Goal: Task Accomplishment & Management: Use online tool/utility

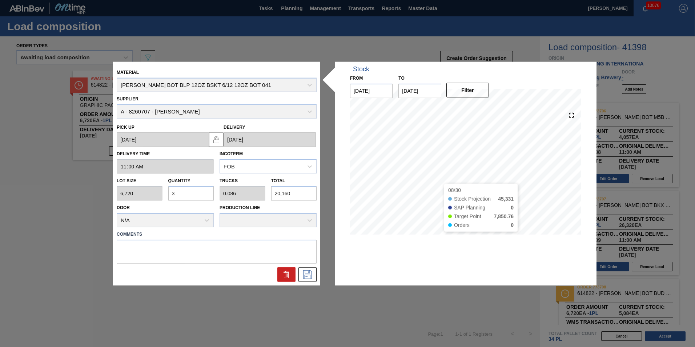
scroll to position [218, 0]
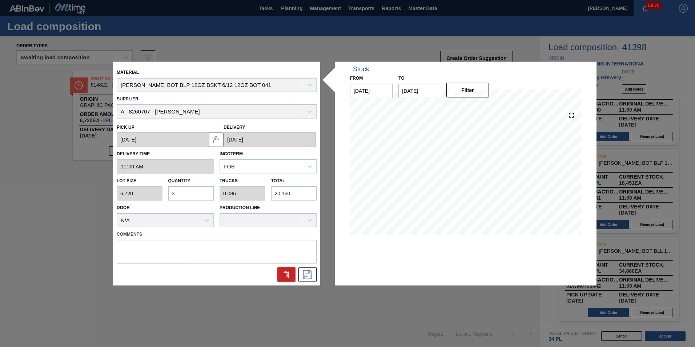
click at [194, 191] on input "3" at bounding box center [191, 193] width 46 height 15
type input "0"
type input "2"
type input "0.057"
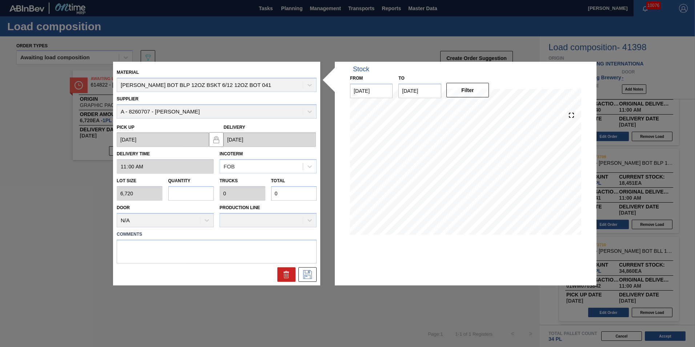
type input "13,440"
type input "0"
type input "3"
type input "0.086"
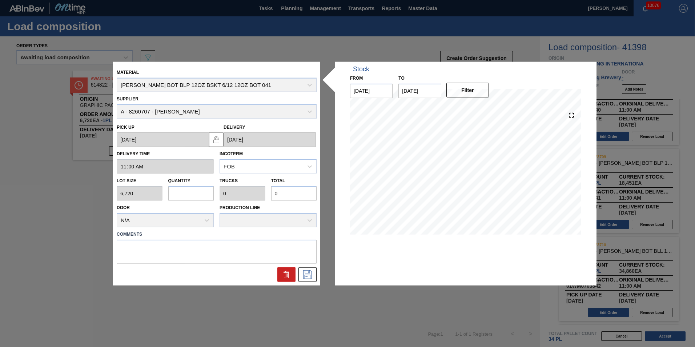
type input "20,160"
type input "0"
type input "4"
type input "0.114"
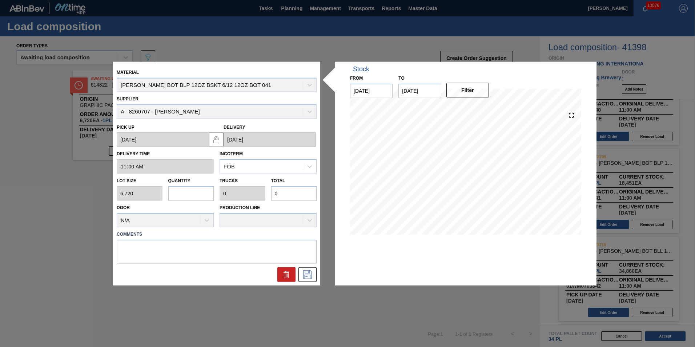
type input "26,880"
type input "0"
type input "3"
type input "0.086"
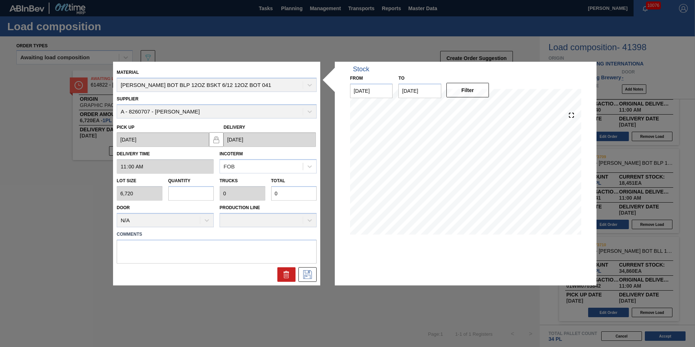
type input "20,160"
click at [308, 276] on icon at bounding box center [308, 274] width 12 height 9
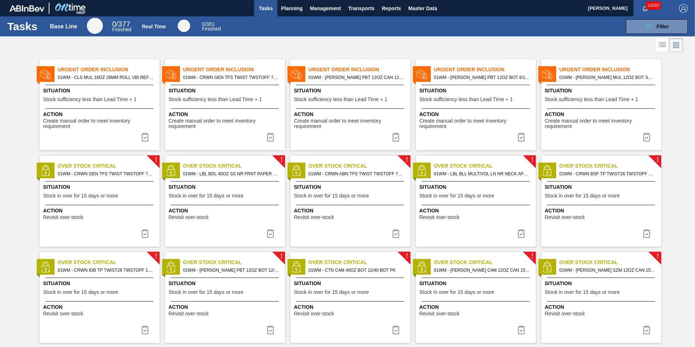
click at [264, 8] on span "Tasks" at bounding box center [266, 8] width 16 height 9
click at [294, 8] on span "Planning" at bounding box center [291, 8] width 21 height 9
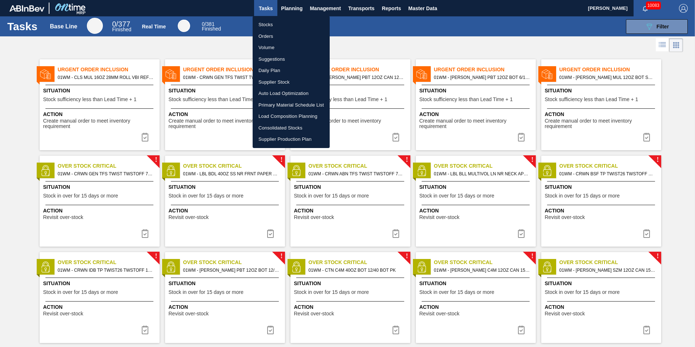
click at [302, 114] on li "Load Composition Planning" at bounding box center [290, 116] width 77 height 12
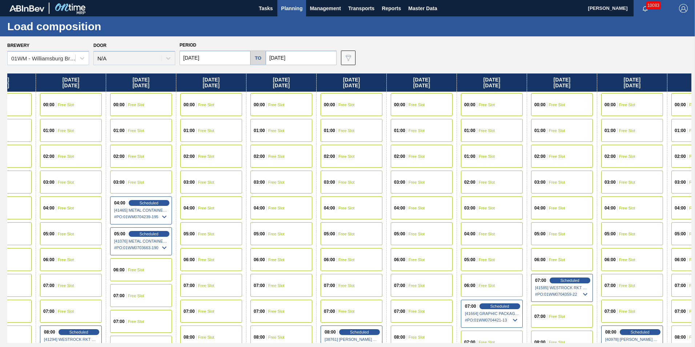
scroll to position [0, 603]
drag, startPoint x: 664, startPoint y: 88, endPoint x: 59, endPoint y: 91, distance: 604.9
click at [59, 91] on div "[DATE] 00:00 Free Slot 01:00 Free Slot 02:00 Scheduled [41247] WACO ASSOCIATES …" at bounding box center [349, 207] width 684 height 269
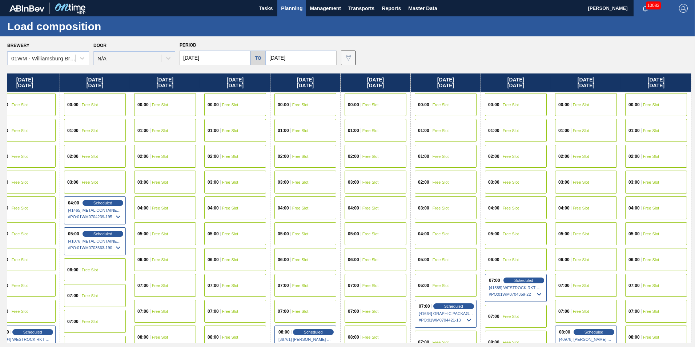
drag, startPoint x: 602, startPoint y: 78, endPoint x: 374, endPoint y: 85, distance: 228.6
click at [374, 85] on div "[DATE] 00:00 Free Slot 01:00 Free Slot 02:00 Scheduled [41247] WACO ASSOCIATES …" at bounding box center [349, 207] width 684 height 269
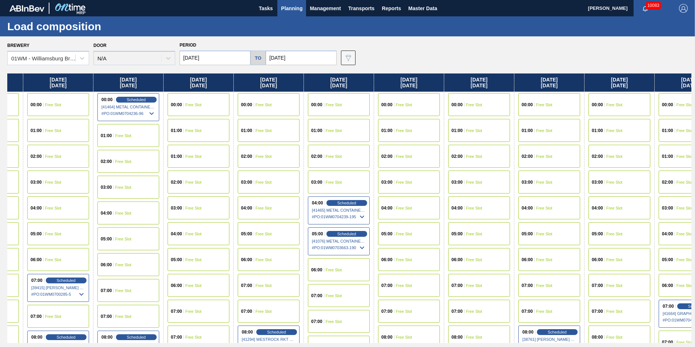
scroll to position [0, 404]
drag, startPoint x: 236, startPoint y: 86, endPoint x: 489, endPoint y: 95, distance: 253.7
click at [489, 95] on div "[DATE] 00:00 Free Slot 01:00 Free Slot 02:00 Scheduled [41247] WACO ASSOCIATES …" at bounding box center [349, 207] width 684 height 269
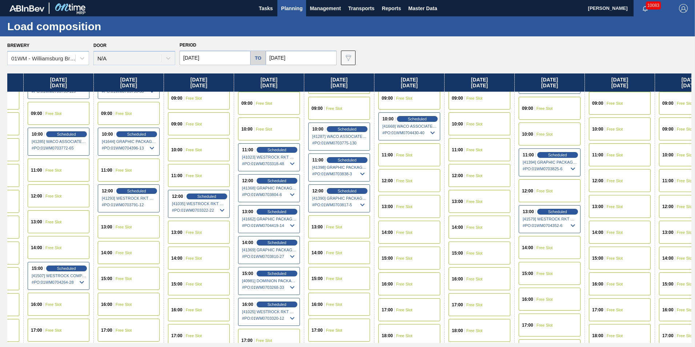
scroll to position [291, 404]
click at [357, 160] on div "Scheduled" at bounding box center [346, 159] width 45 height 7
click at [342, 157] on span "Scheduled" at bounding box center [346, 159] width 21 height 5
click at [350, 158] on span "Scheduled" at bounding box center [346, 159] width 21 height 5
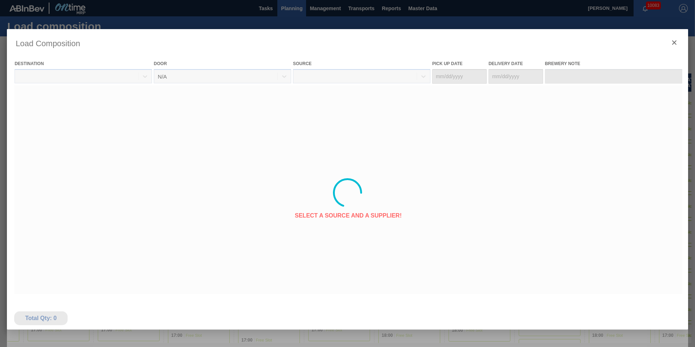
type Date "[DATE]"
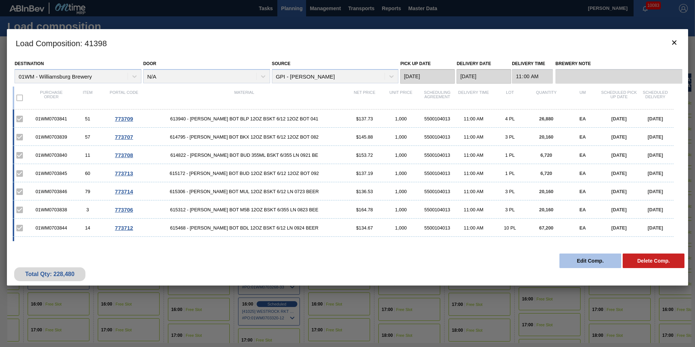
click at [595, 263] on button "Edit Comp." at bounding box center [590, 260] width 62 height 15
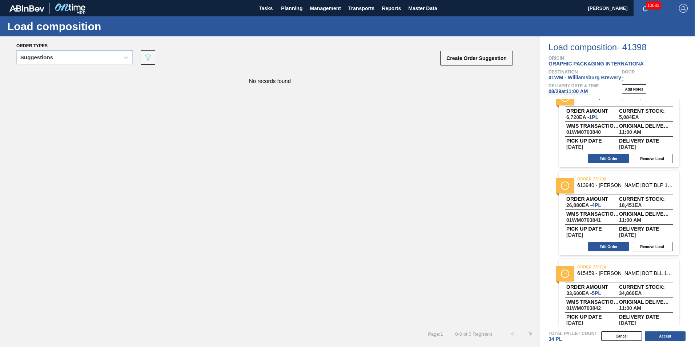
scroll to position [218, 0]
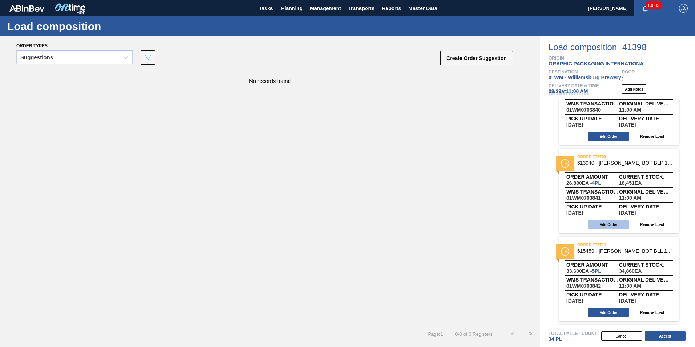
click at [595, 225] on button "Edit Order" at bounding box center [608, 223] width 41 height 9
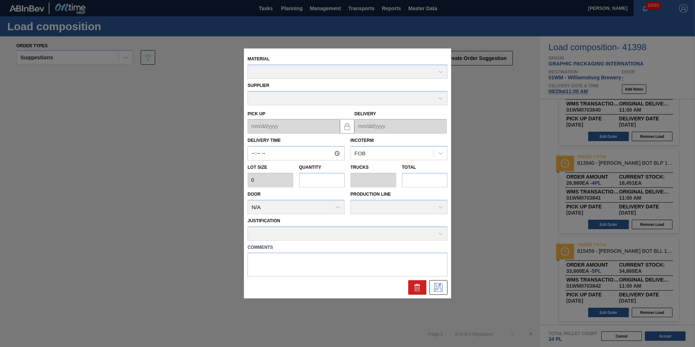
type input "11:00:00"
type input "6,720"
type input "4"
type input "0.114"
type input "26,880"
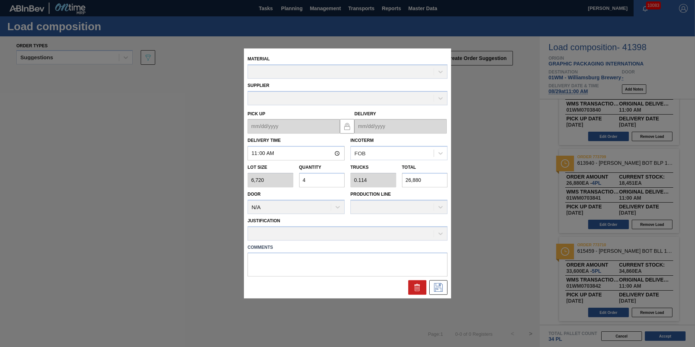
type up "[DATE]"
type input "[DATE]"
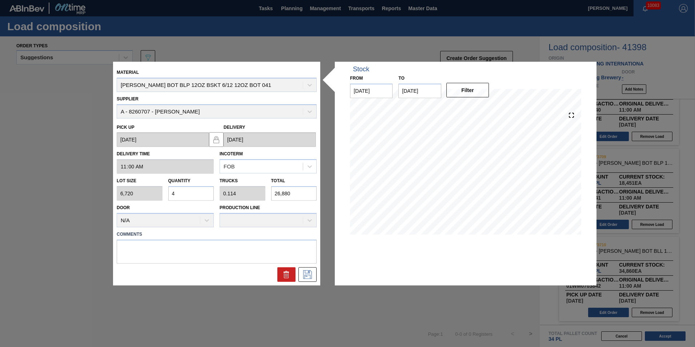
click at [176, 195] on input "4" at bounding box center [191, 193] width 46 height 15
type input "0"
type input "3"
type input "0.086"
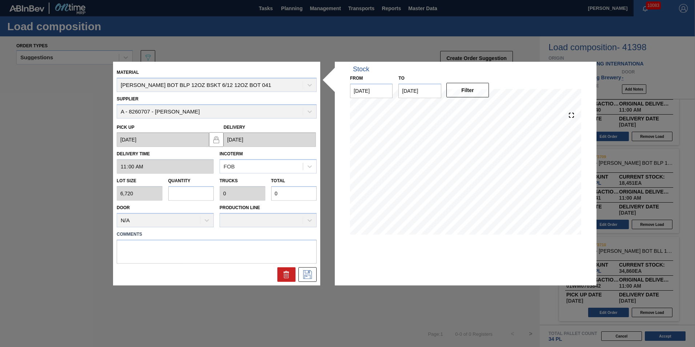
type input "20,160"
type input "3"
click at [308, 277] on icon at bounding box center [308, 274] width 12 height 9
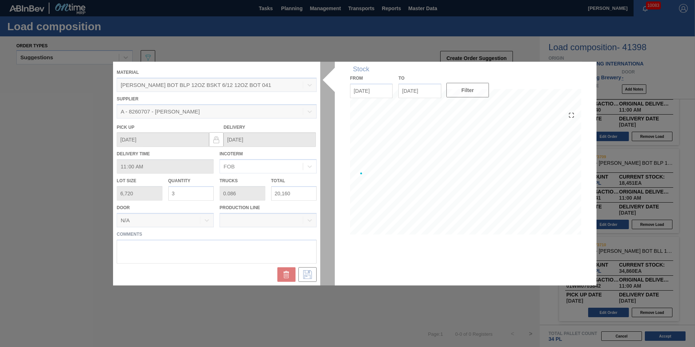
click at [260, 283] on div at bounding box center [347, 173] width 469 height 223
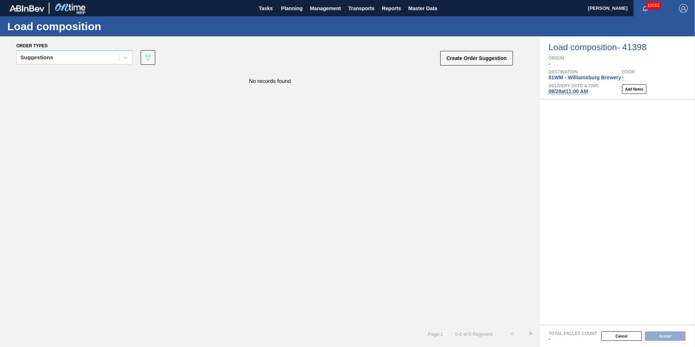
click at [176, 201] on div "No records found" at bounding box center [269, 197] width 539 height 254
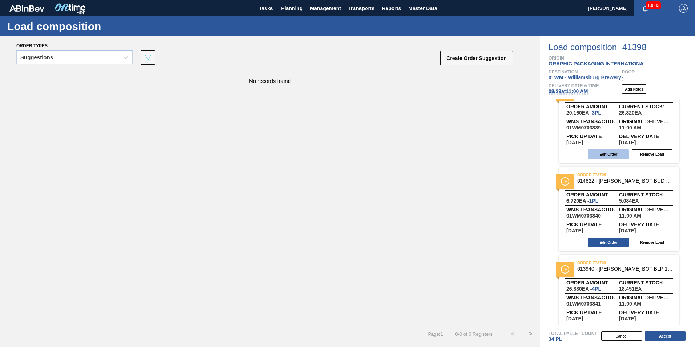
scroll to position [145, 0]
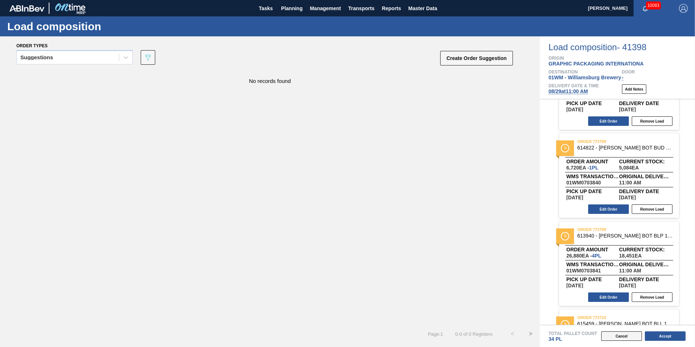
click at [632, 339] on button "Cancel" at bounding box center [621, 335] width 41 height 9
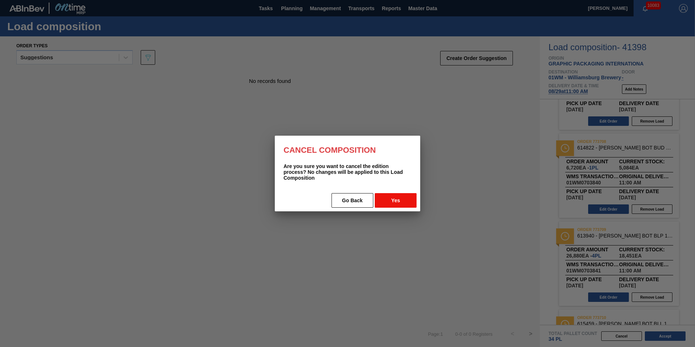
click at [397, 199] on button "Yes" at bounding box center [396, 200] width 42 height 15
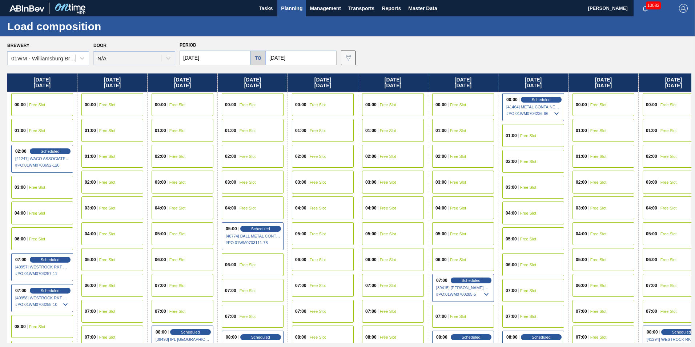
click at [336, 148] on div "02:00 Free Slot" at bounding box center [323, 156] width 62 height 23
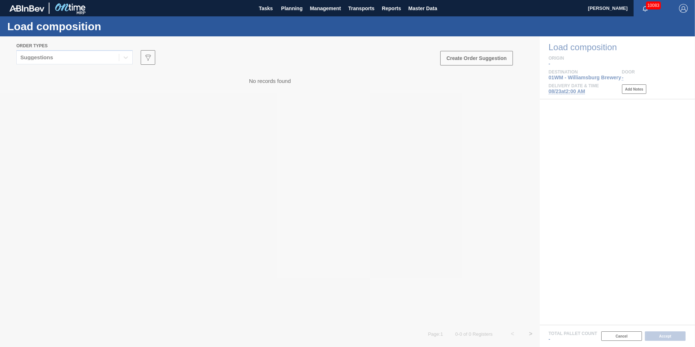
click at [69, 54] on div at bounding box center [347, 191] width 695 height 310
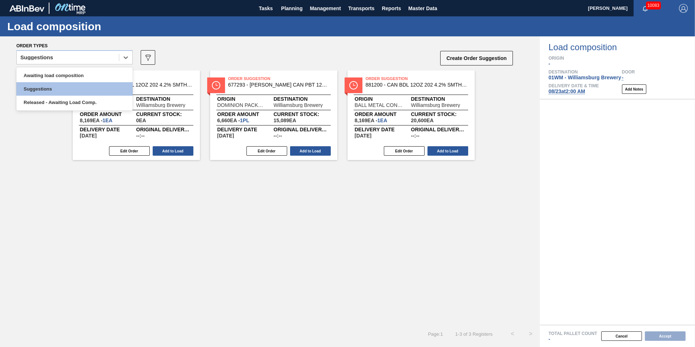
click at [69, 54] on div "Suggestions" at bounding box center [68, 57] width 102 height 11
click at [64, 74] on div "Awaiting load composition" at bounding box center [74, 75] width 116 height 13
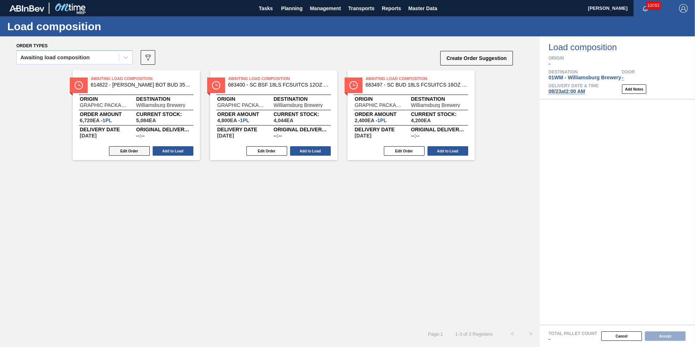
click at [118, 150] on button "Edit Order" at bounding box center [129, 150] width 41 height 9
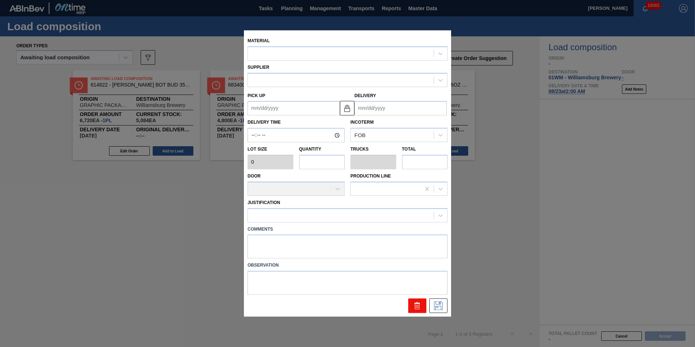
click at [421, 308] on icon at bounding box center [417, 305] width 9 height 9
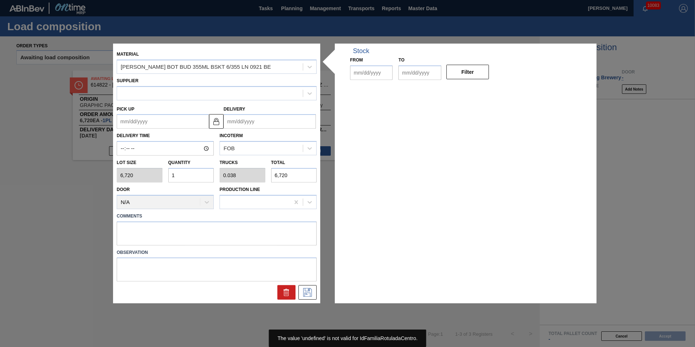
type input "6,720"
type input "1"
type input "0.038"
type input "6,720"
type up "[DATE]"
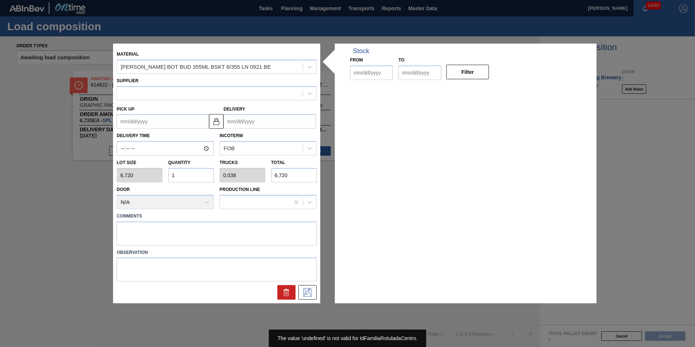
type input "[DATE]"
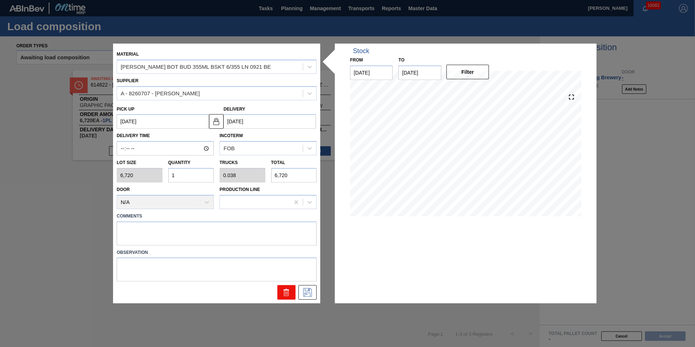
click at [290, 294] on icon at bounding box center [286, 292] width 9 height 9
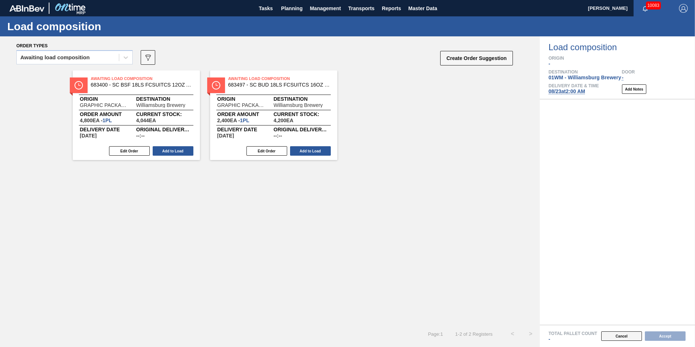
click at [623, 335] on button "Cancel" at bounding box center [621, 335] width 41 height 9
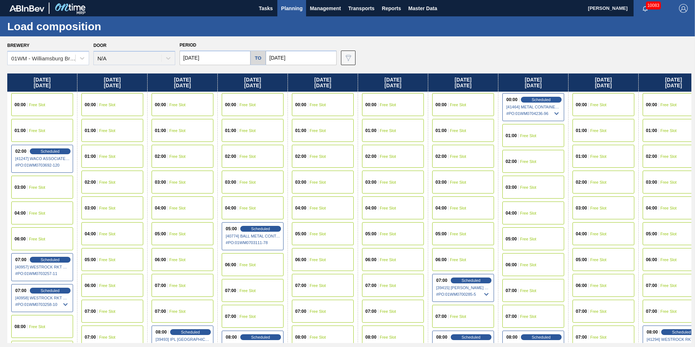
scroll to position [0, 136]
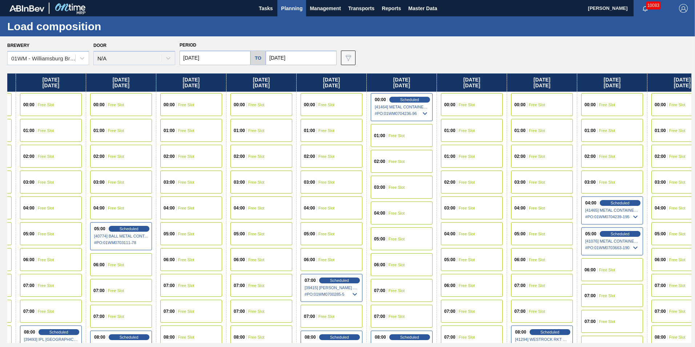
drag, startPoint x: 545, startPoint y: 83, endPoint x: 400, endPoint y: 89, distance: 144.7
click at [401, 88] on div "Tuesday 08/19/2025 00:00 Free Slot 01:00 Free Slot 02:00 Scheduled [41247] WACO…" at bounding box center [349, 207] width 684 height 269
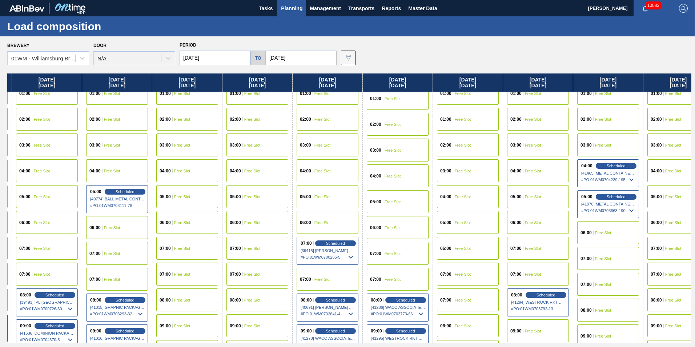
scroll to position [218, 136]
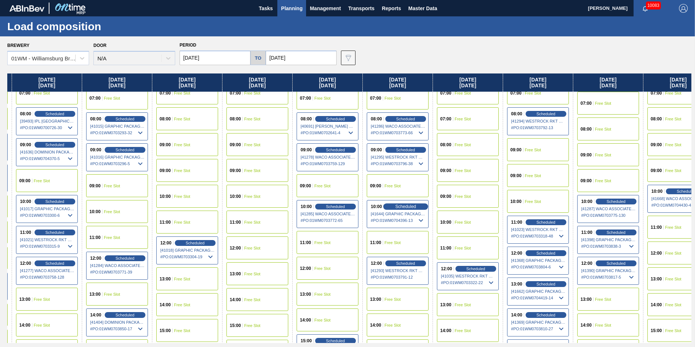
click at [414, 207] on span "Scheduled" at bounding box center [405, 206] width 21 height 5
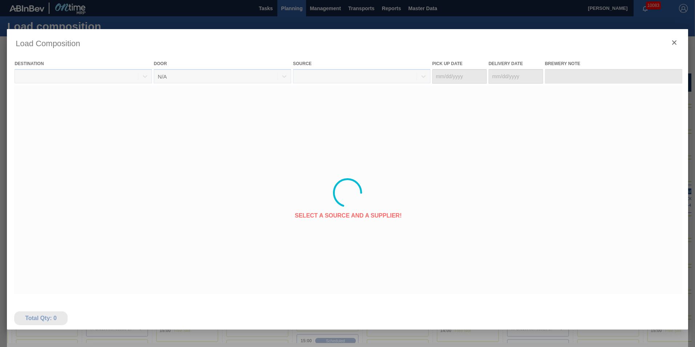
type Date "[DATE]"
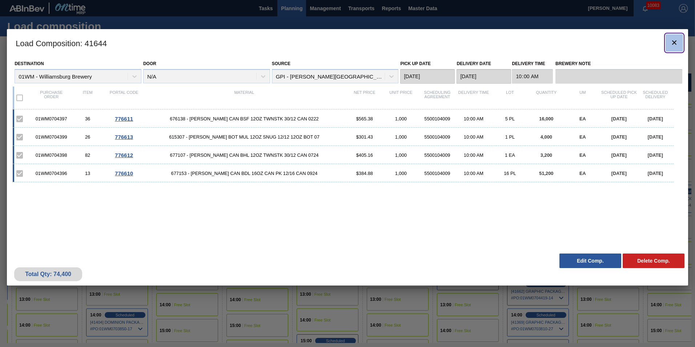
click at [672, 41] on icon "botão de ícone" at bounding box center [674, 42] width 4 height 4
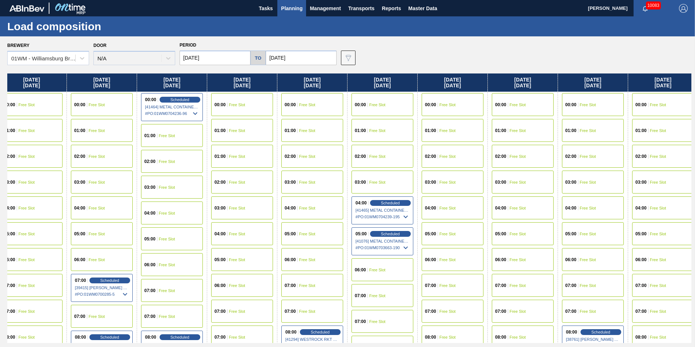
scroll to position [0, 371]
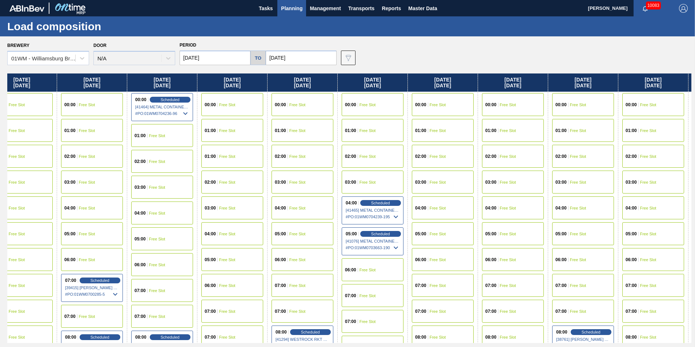
drag, startPoint x: 466, startPoint y: 77, endPoint x: 156, endPoint y: 81, distance: 309.9
click at [156, 81] on div "Tuesday 08/19/2025 00:00 Free Slot 01:00 Free Slot 02:00 Scheduled [41247] WACO…" at bounding box center [349, 207] width 684 height 269
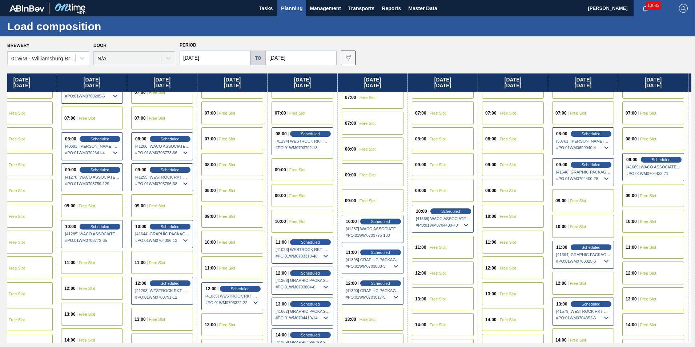
scroll to position [218, 371]
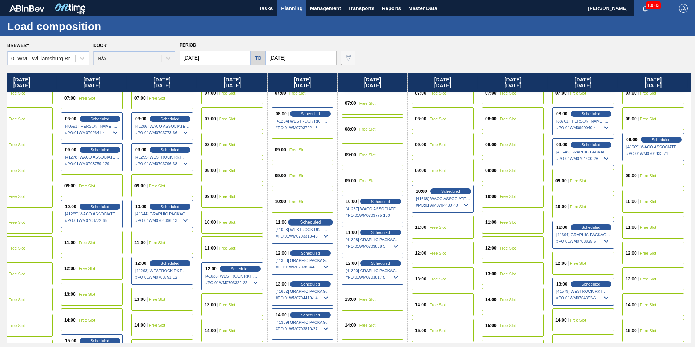
click at [322, 222] on div "Scheduled" at bounding box center [310, 222] width 45 height 7
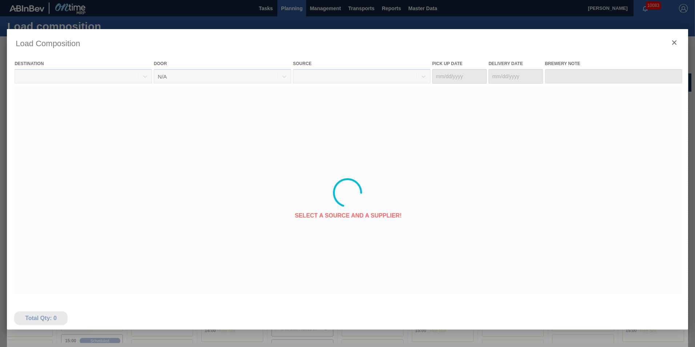
type Date "[DATE]"
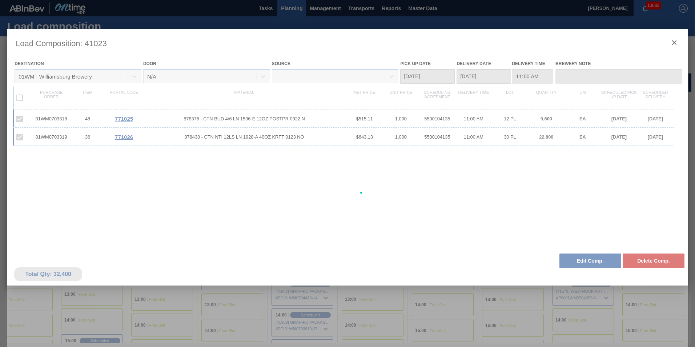
click at [673, 41] on div at bounding box center [347, 192] width 681 height 327
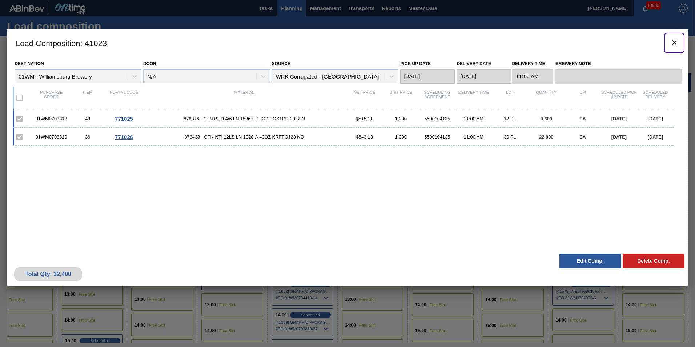
click at [673, 41] on icon "botão de ícone" at bounding box center [674, 42] width 4 height 4
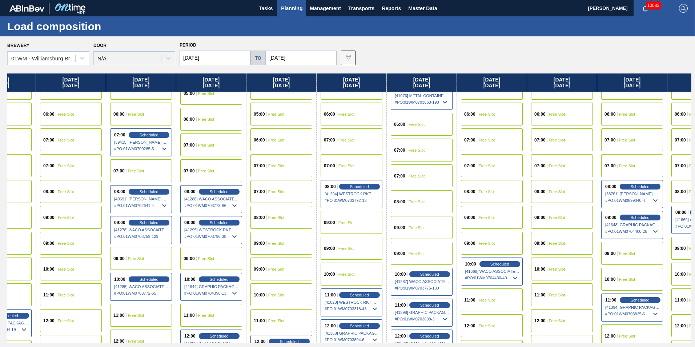
scroll to position [145, 430]
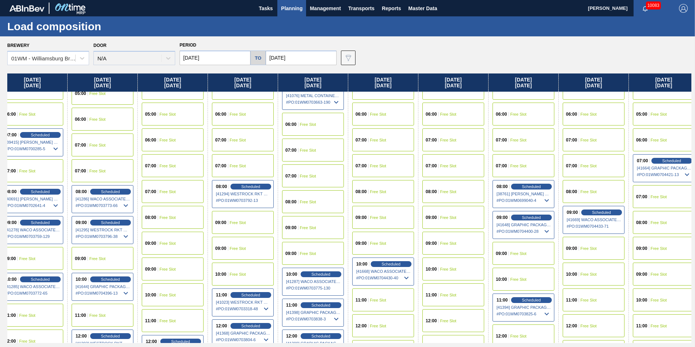
drag, startPoint x: 604, startPoint y: 84, endPoint x: 169, endPoint y: 107, distance: 436.5
click at [169, 107] on div "Tuesday 08/19/2025 00:00 Free Slot 01:00 Free Slot 02:00 Scheduled [41247] WACO…" at bounding box center [349, 207] width 684 height 269
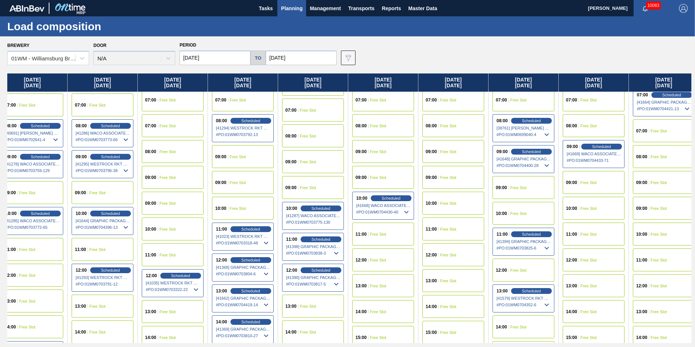
scroll to position [218, 430]
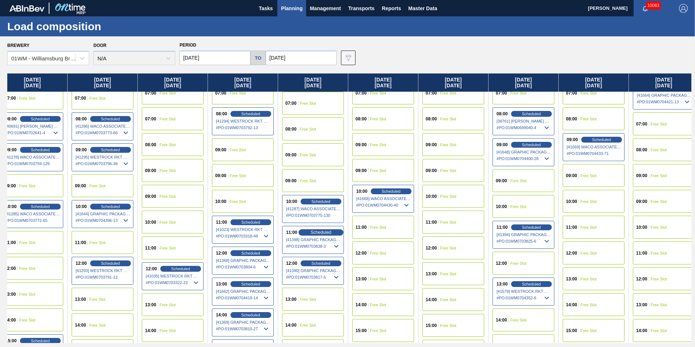
click at [318, 231] on span "Scheduled" at bounding box center [320, 232] width 21 height 5
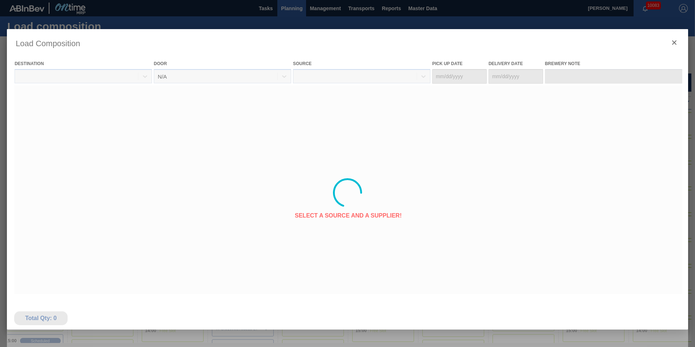
type Date "[DATE]"
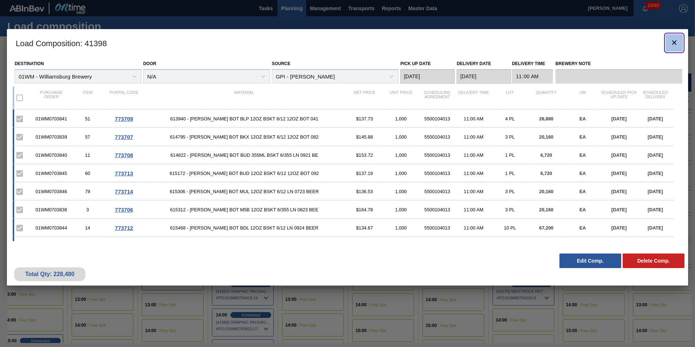
click at [680, 39] on button "botão de ícone" at bounding box center [673, 42] width 17 height 17
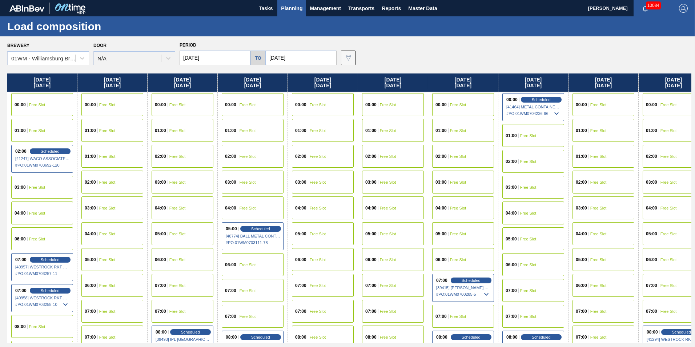
drag, startPoint x: 408, startPoint y: 81, endPoint x: 373, endPoint y: 84, distance: 35.0
click at [381, 62] on div "Brewery 01WM - Williamsburg Brewery Door N/A Period 08/19/2025 to 09/06/2025 Da…" at bounding box center [349, 52] width 684 height 25
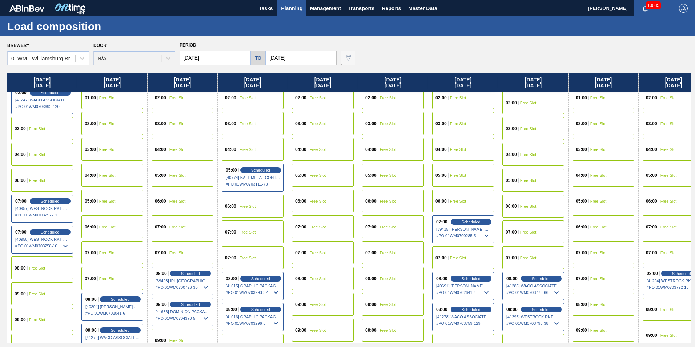
scroll to position [109, 0]
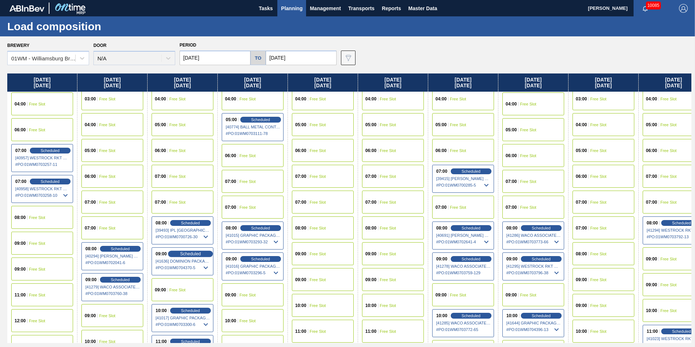
click at [189, 253] on span "Scheduled" at bounding box center [190, 253] width 21 height 5
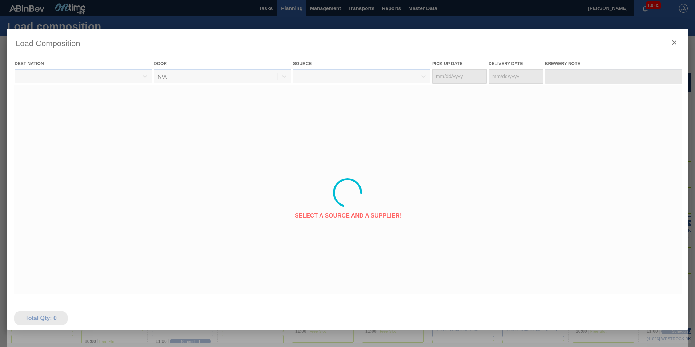
type Date "[DATE]"
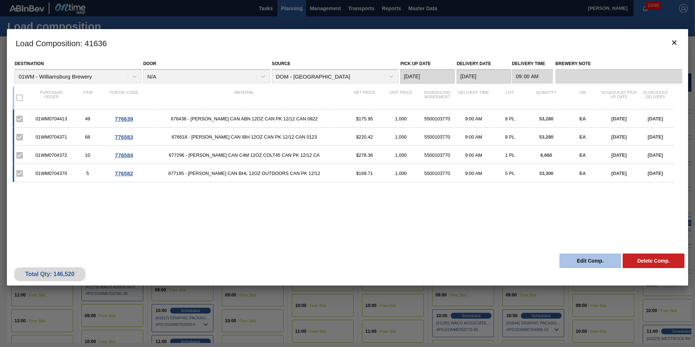
click at [594, 258] on button "Edit Comp." at bounding box center [590, 260] width 62 height 15
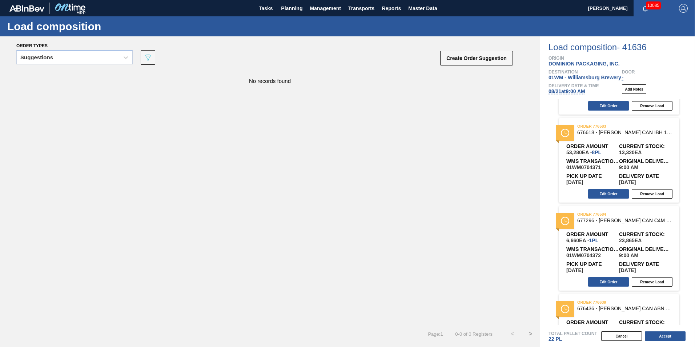
scroll to position [130, 0]
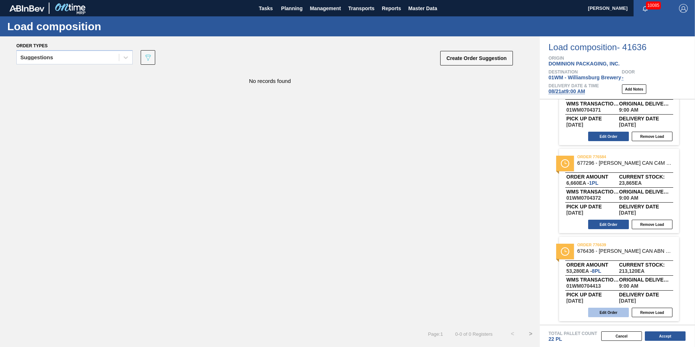
click at [610, 312] on button "Edit Order" at bounding box center [608, 311] width 41 height 9
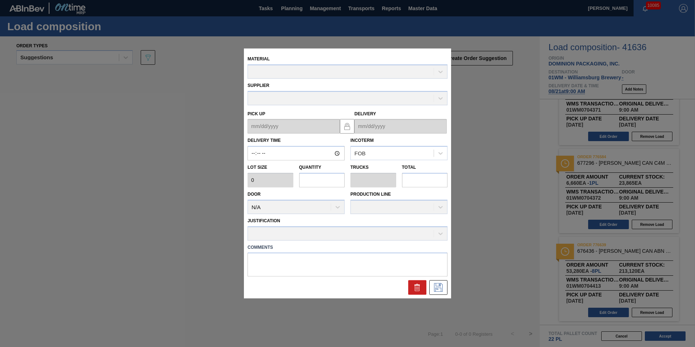
type input "09:00:00"
type input "6,660"
type input "8"
type input "0.308"
type input "53,280"
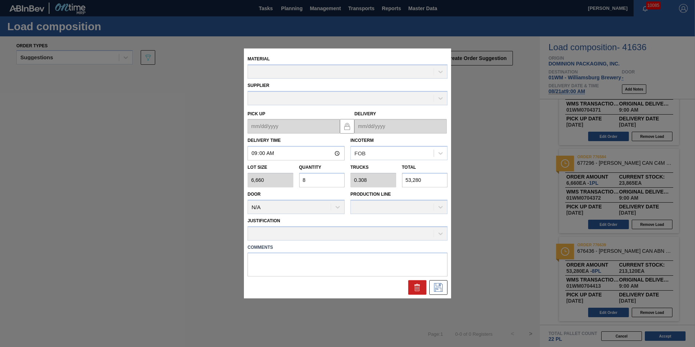
type up "[DATE]"
type input "[DATE]"
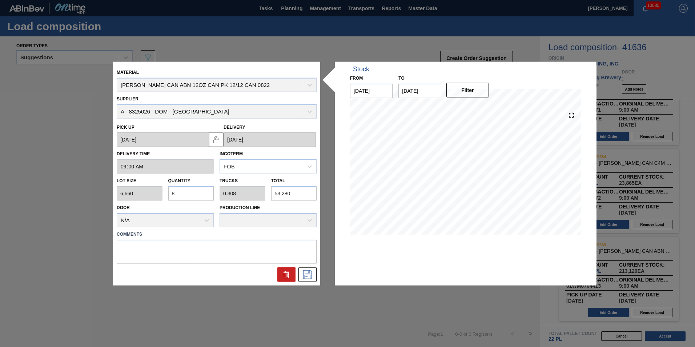
click at [187, 193] on input "8" at bounding box center [191, 193] width 46 height 15
type input "0"
type input "6"
type input "0.231"
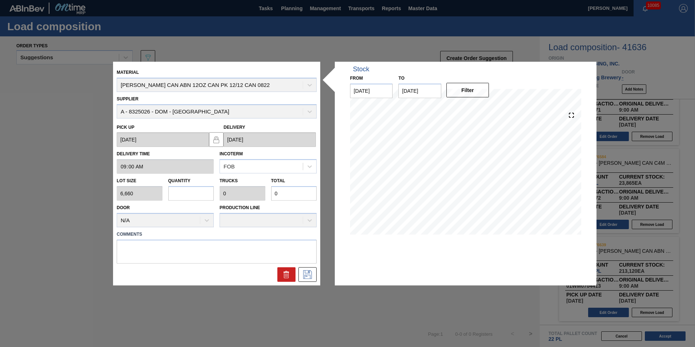
type input "39,960"
type input "6"
click at [303, 271] on icon at bounding box center [307, 274] width 9 height 9
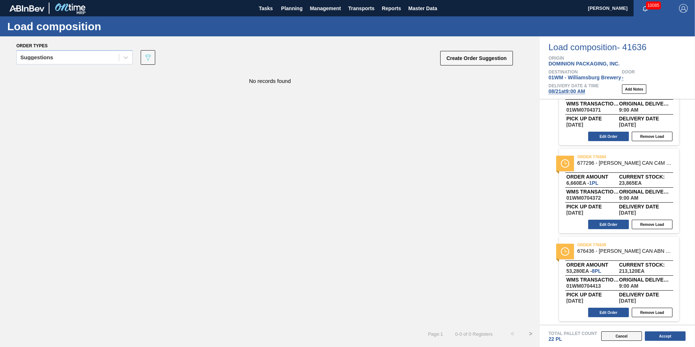
click at [624, 334] on button "Cancel" at bounding box center [621, 335] width 41 height 9
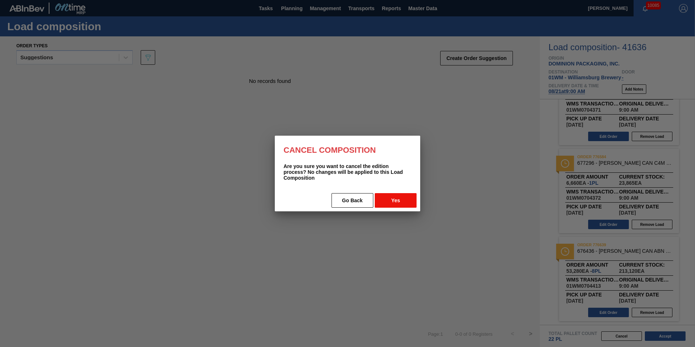
click at [399, 195] on button "Yes" at bounding box center [396, 200] width 42 height 15
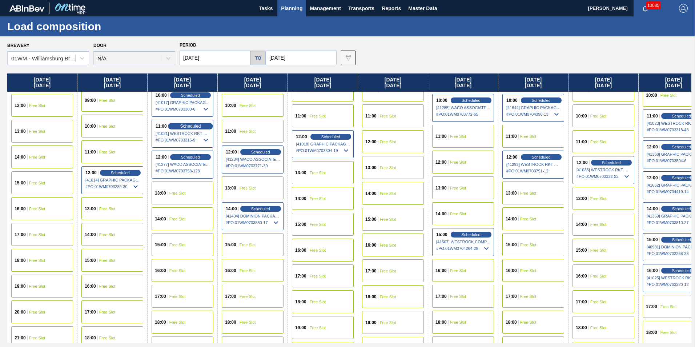
scroll to position [218, 0]
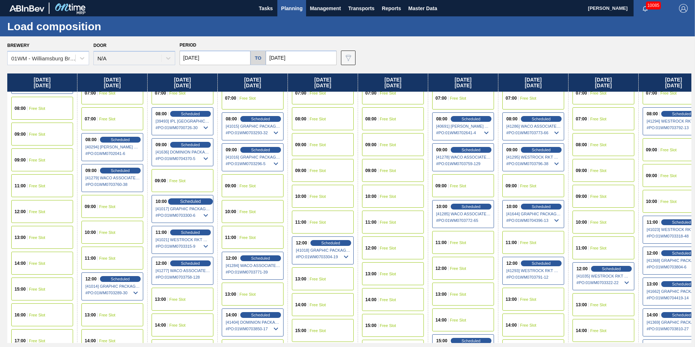
click at [199, 202] on span "Scheduled" at bounding box center [190, 201] width 21 height 5
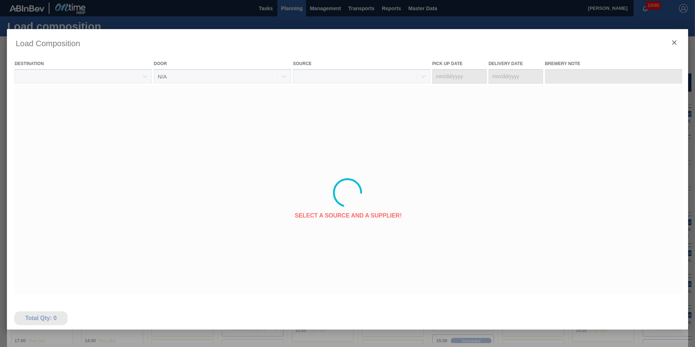
type Date "08/17/2025"
type Date "[DATE]"
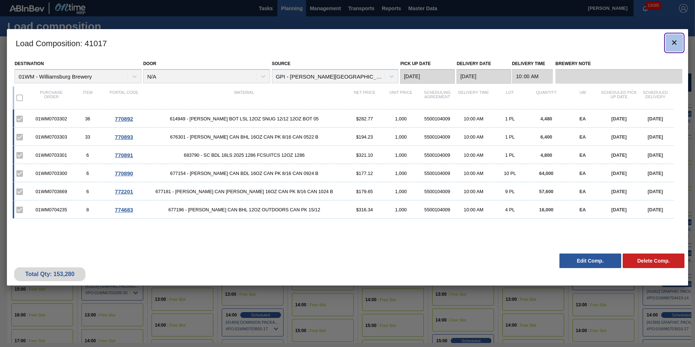
click at [671, 44] on icon "botão de ícone" at bounding box center [674, 42] width 9 height 9
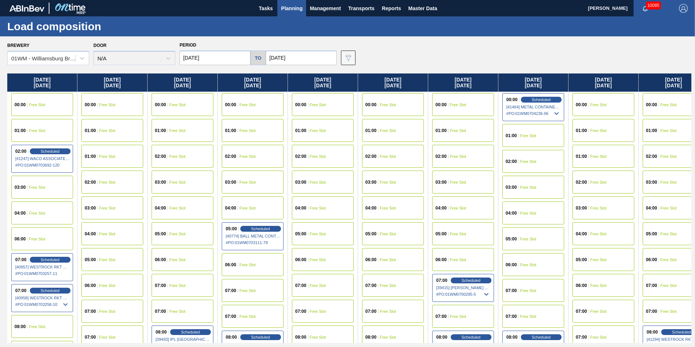
click at [287, 12] on span "Planning" at bounding box center [291, 8] width 21 height 9
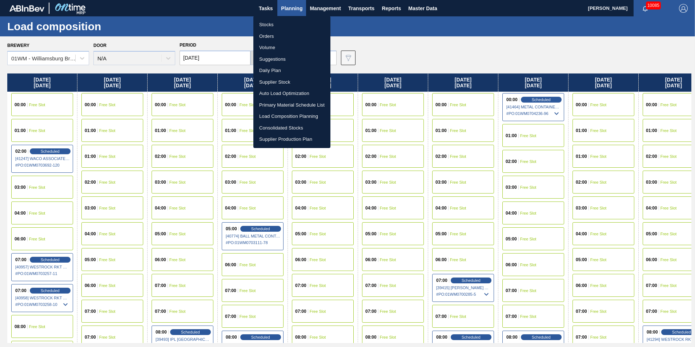
click at [290, 116] on li "Load Composition Planning" at bounding box center [291, 116] width 77 height 12
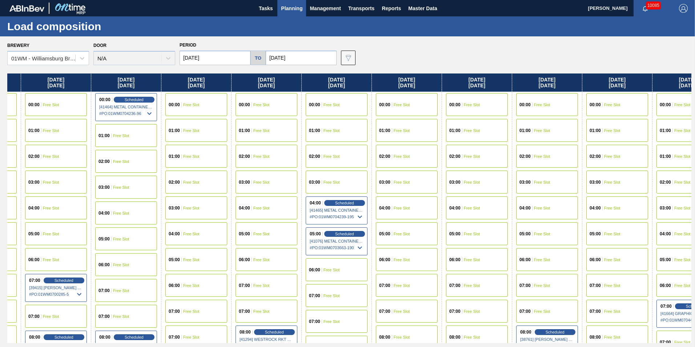
scroll to position [0, 409]
drag, startPoint x: 583, startPoint y: 77, endPoint x: 168, endPoint y: 76, distance: 415.2
click at [168, 76] on div "Tuesday 08/19/2025 00:00 Free Slot 01:00 Free Slot 02:00 Scheduled [41247] WACO…" at bounding box center [349, 207] width 684 height 269
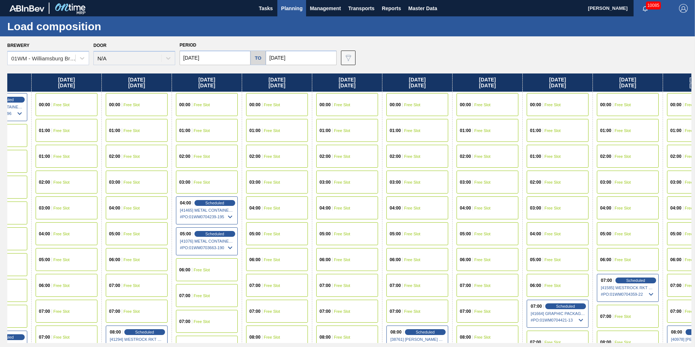
drag, startPoint x: 540, startPoint y: 84, endPoint x: 461, endPoint y: 94, distance: 79.8
click at [488, 80] on div "Tuesday 08/19/2025 00:00 Free Slot 01:00 Free Slot 02:00 Scheduled [41247] WACO…" at bounding box center [349, 207] width 684 height 269
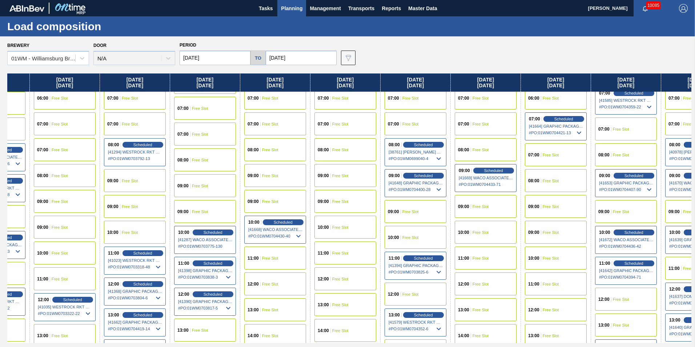
scroll to position [218, 538]
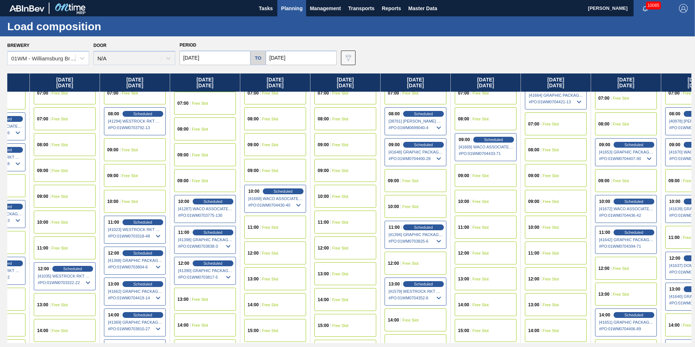
click at [410, 181] on span "Free Slot" at bounding box center [410, 180] width 16 height 4
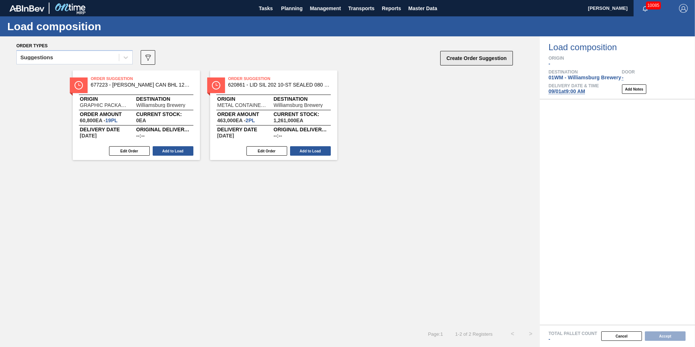
click at [494, 65] on button "Create Order Suggestion" at bounding box center [476, 58] width 73 height 15
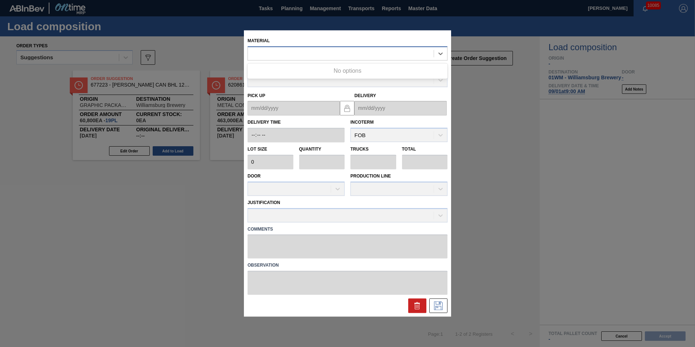
click at [352, 55] on div at bounding box center [341, 53] width 186 height 11
type input "878728"
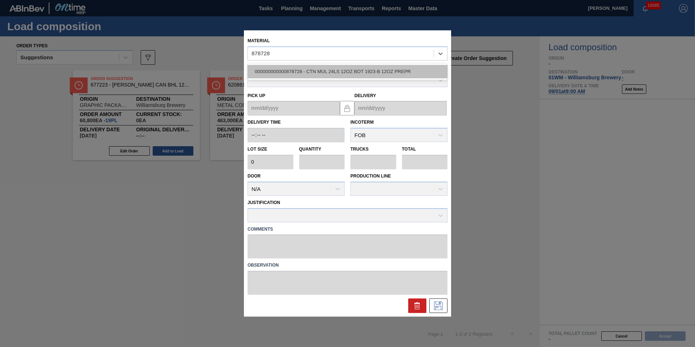
click at [407, 73] on div "000000000000878728 - CTN MUL 24LS 12OZ BOT 1923-B 12OZ PREPR" at bounding box center [347, 71] width 200 height 13
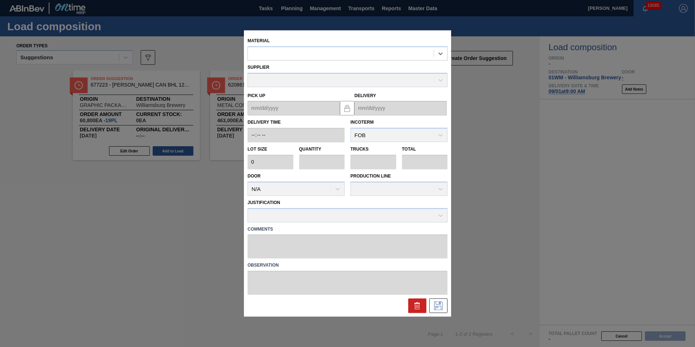
type input "800"
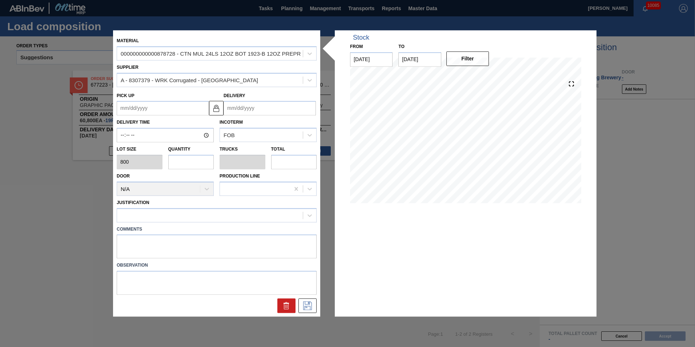
click at [196, 163] on input "text" at bounding box center [191, 161] width 46 height 15
type input "5"
type input "0.096"
type input "4,000"
type input "52"
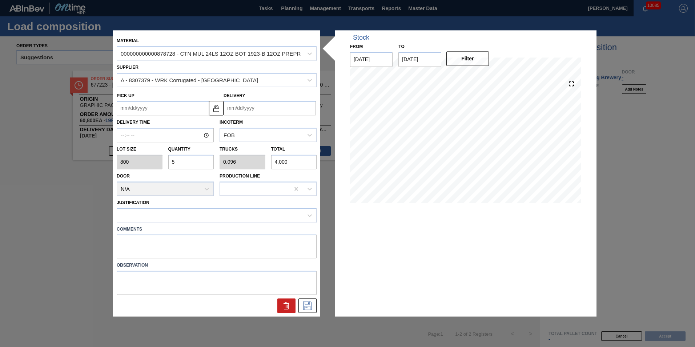
type input "1"
type input "41,600"
type input "52"
click at [258, 110] on input "Delivery" at bounding box center [269, 108] width 92 height 15
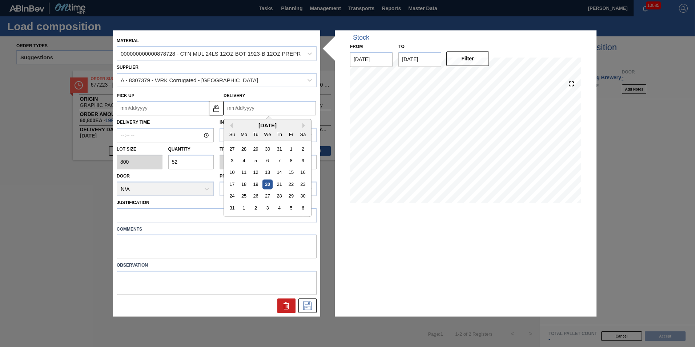
type input "0"
type up "12/30/1999"
type input "09"
type up "[DATE]"
click at [241, 148] on div "1" at bounding box center [244, 149] width 10 height 10
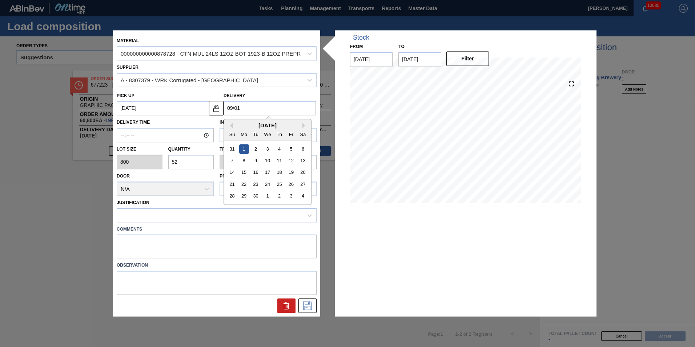
type input "[DATE]"
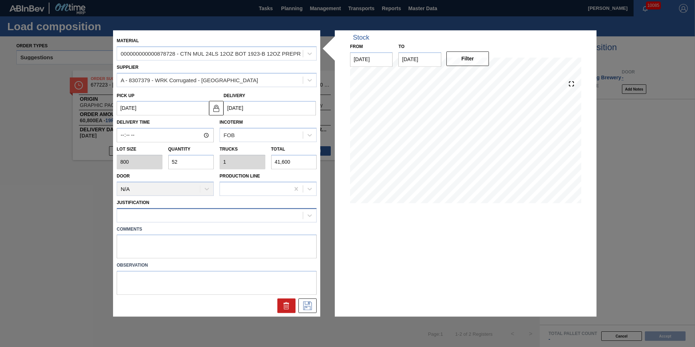
click at [175, 217] on div at bounding box center [210, 215] width 186 height 11
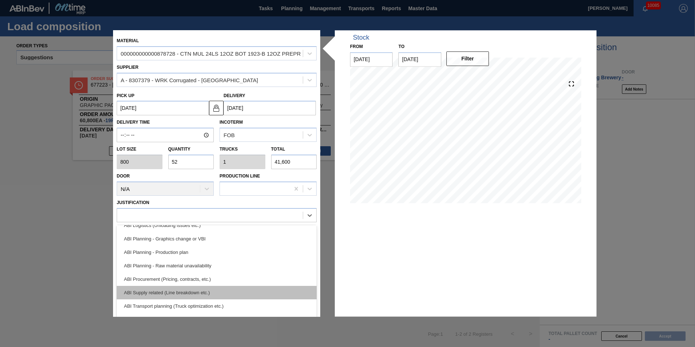
scroll to position [36, 0]
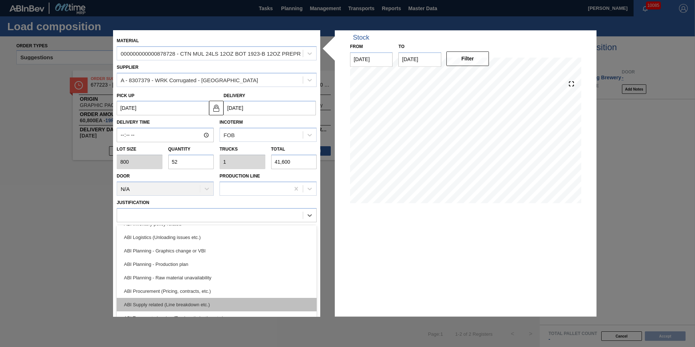
click at [212, 263] on div "ABI Planning - Production plan" at bounding box center [217, 263] width 200 height 13
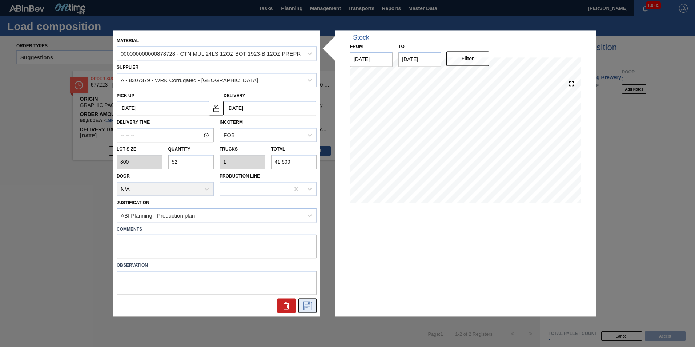
click at [306, 304] on icon at bounding box center [308, 305] width 12 height 9
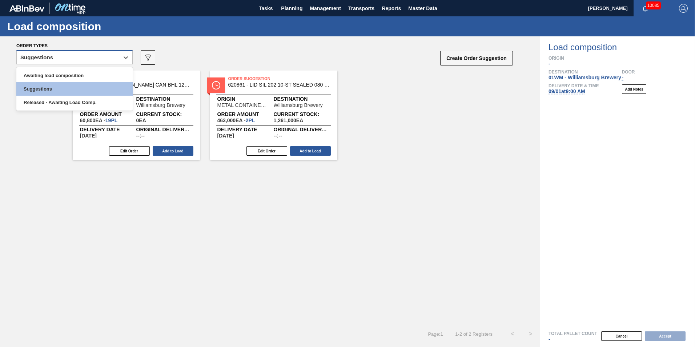
click at [109, 61] on div "Suggestions" at bounding box center [68, 57] width 102 height 11
click at [87, 76] on div "Awaiting load composition" at bounding box center [74, 75] width 116 height 13
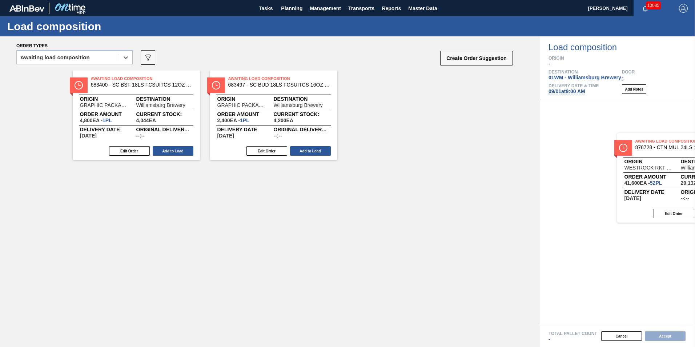
drag, startPoint x: 132, startPoint y: 123, endPoint x: 654, endPoint y: 191, distance: 526.2
click at [654, 191] on div "Order types option Awaiting load composition, selected. Select is focused ,type…" at bounding box center [347, 191] width 695 height 310
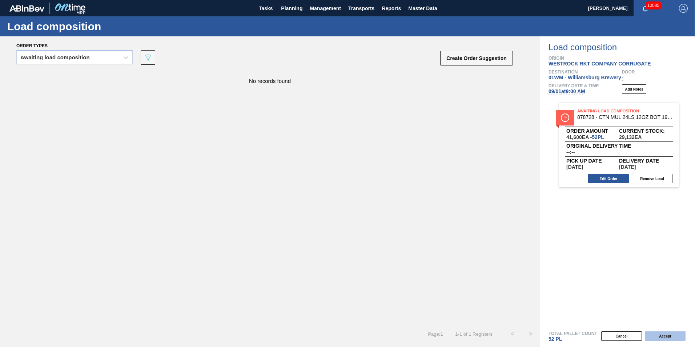
click at [659, 336] on button "Accept" at bounding box center [664, 335] width 41 height 9
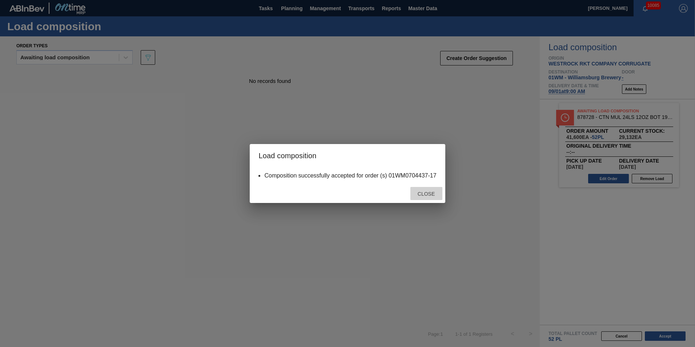
click at [437, 189] on div "Close" at bounding box center [426, 193] width 32 height 13
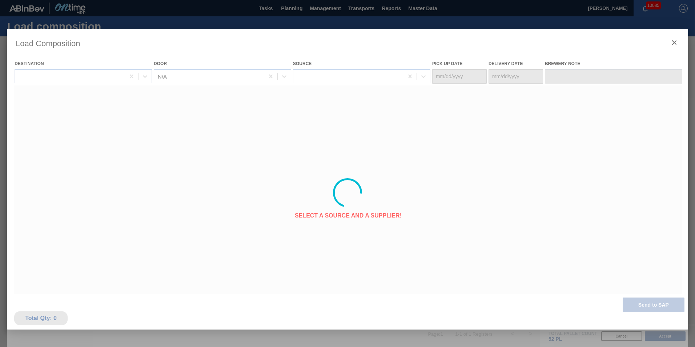
type Date "[DATE]"
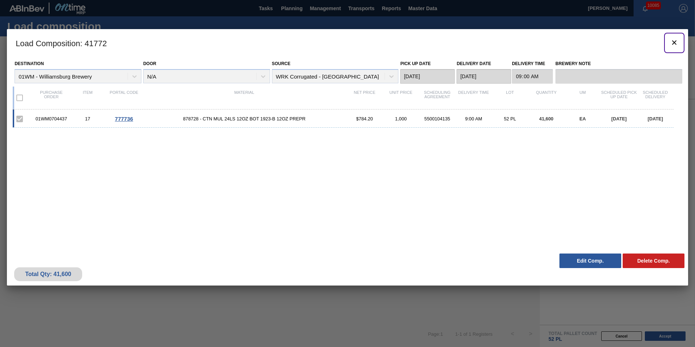
click at [672, 42] on icon "botão de ícone" at bounding box center [674, 42] width 9 height 9
